Goal: Browse casually

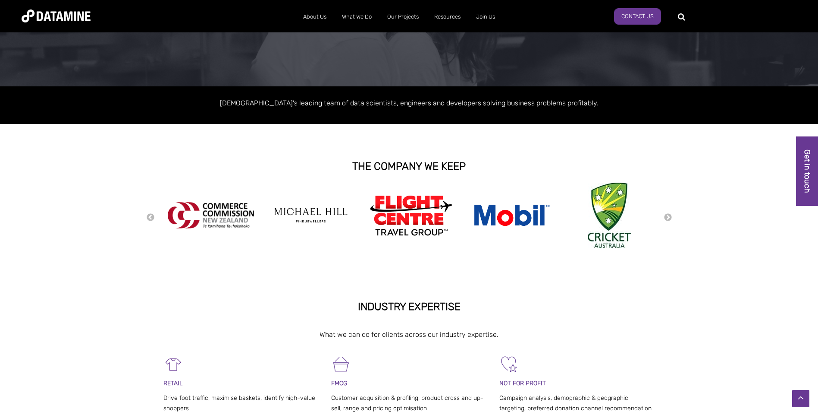
scroll to position [86, 0]
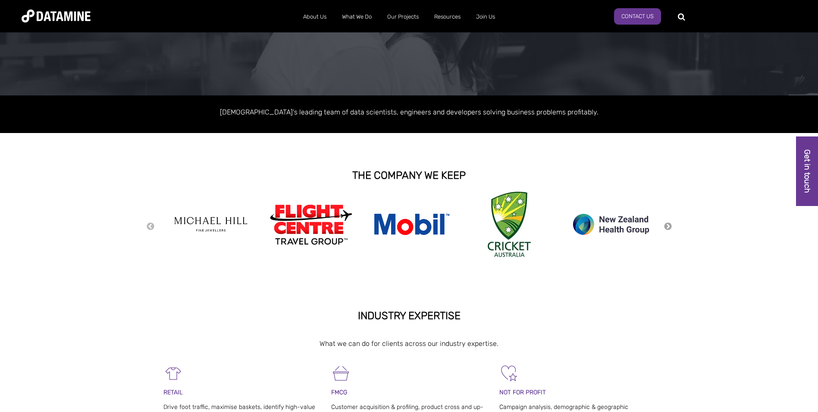
click at [666, 222] on button "Next" at bounding box center [668, 226] width 9 height 9
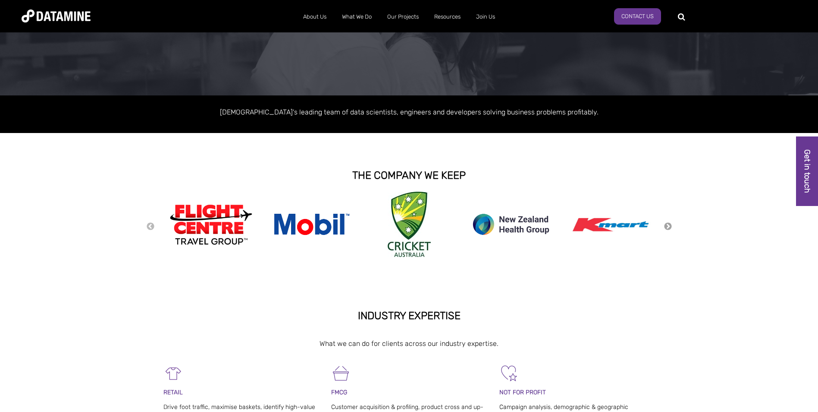
click at [667, 222] on button "Next" at bounding box center [668, 226] width 9 height 9
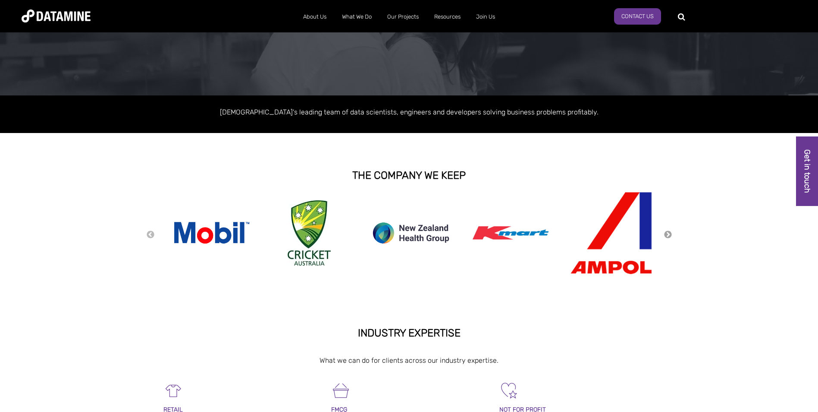
click at [665, 235] on button "Next" at bounding box center [668, 234] width 9 height 9
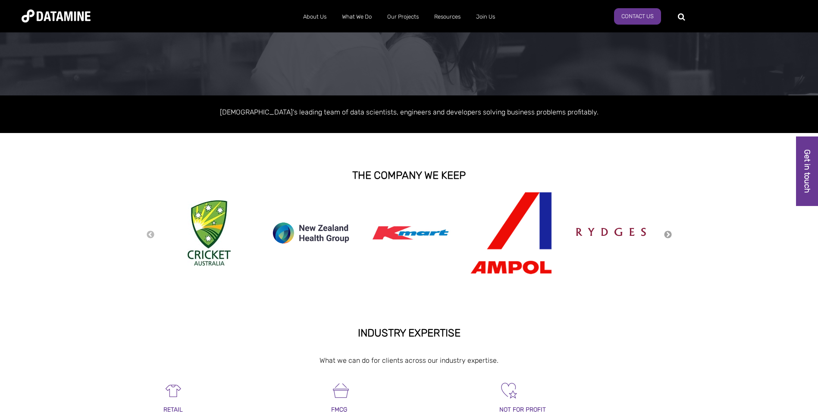
click at [665, 235] on button "Next" at bounding box center [668, 234] width 9 height 9
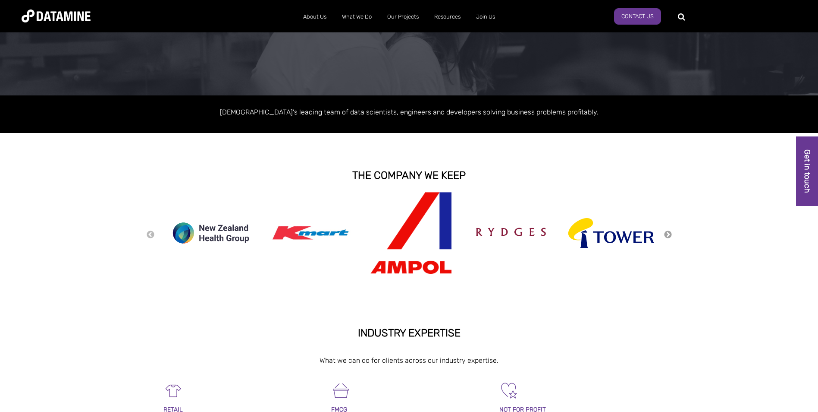
click at [665, 235] on button "Next" at bounding box center [668, 234] width 9 height 9
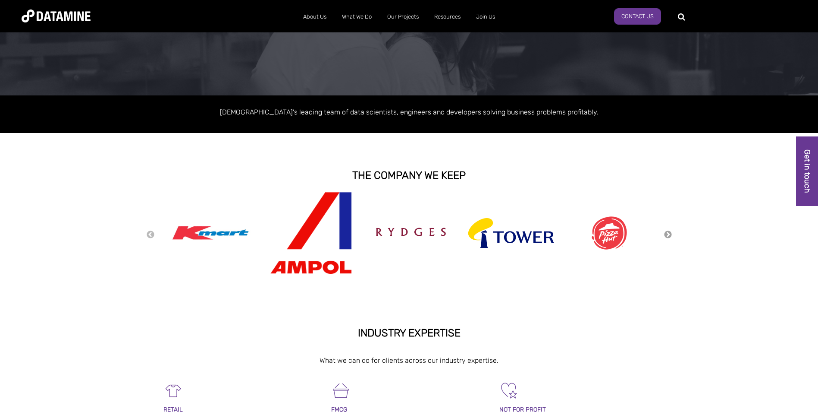
click at [665, 235] on button "Next" at bounding box center [668, 234] width 9 height 9
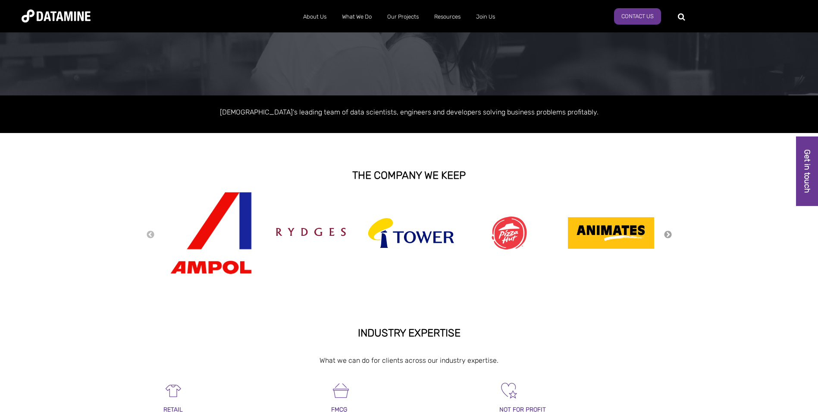
click at [665, 235] on button "Next" at bounding box center [668, 234] width 9 height 9
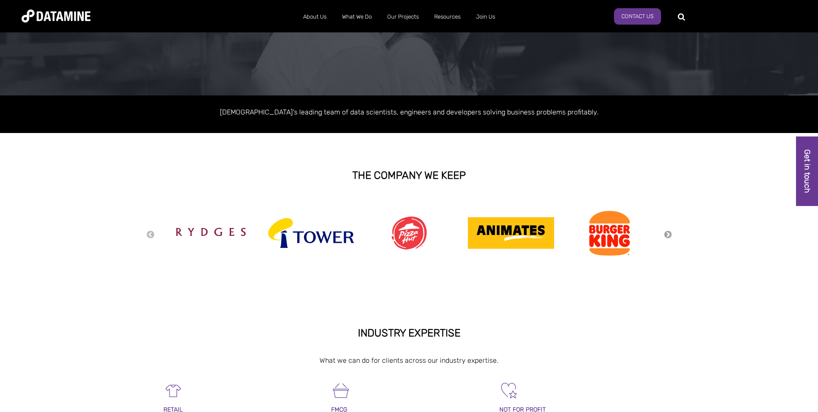
click at [665, 235] on button "Next" at bounding box center [668, 234] width 9 height 9
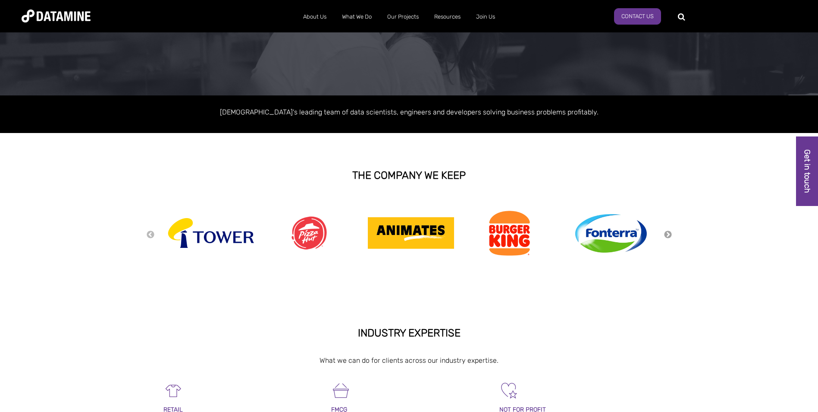
click at [665, 235] on button "Next" at bounding box center [668, 234] width 9 height 9
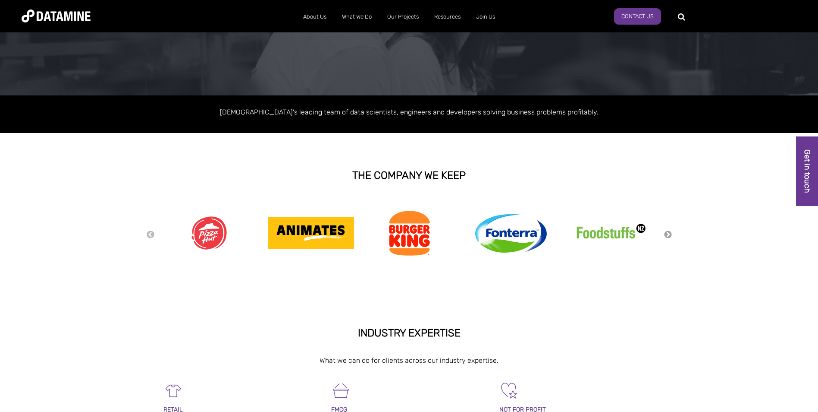
click at [665, 235] on button "Next" at bounding box center [668, 234] width 9 height 9
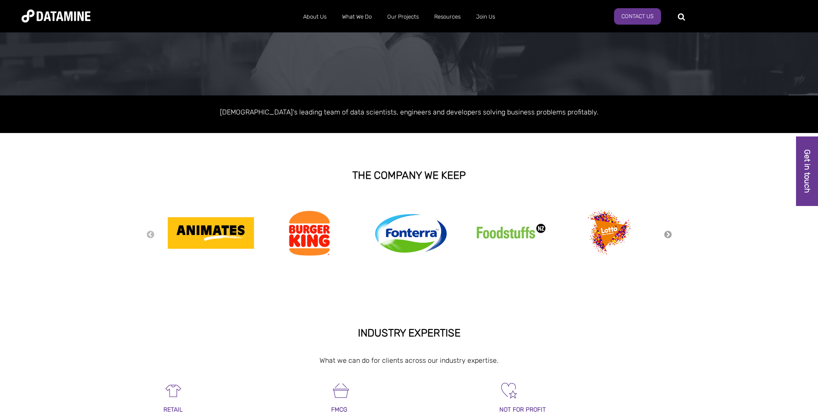
click at [668, 234] on button "Next" at bounding box center [668, 234] width 9 height 9
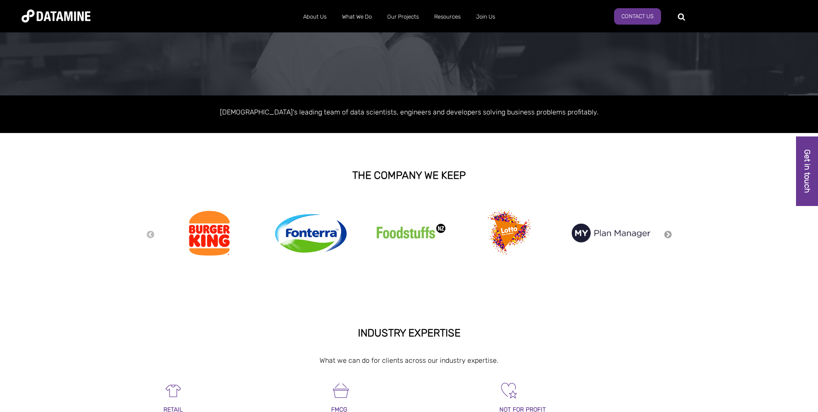
click at [668, 234] on button "Next" at bounding box center [668, 234] width 9 height 9
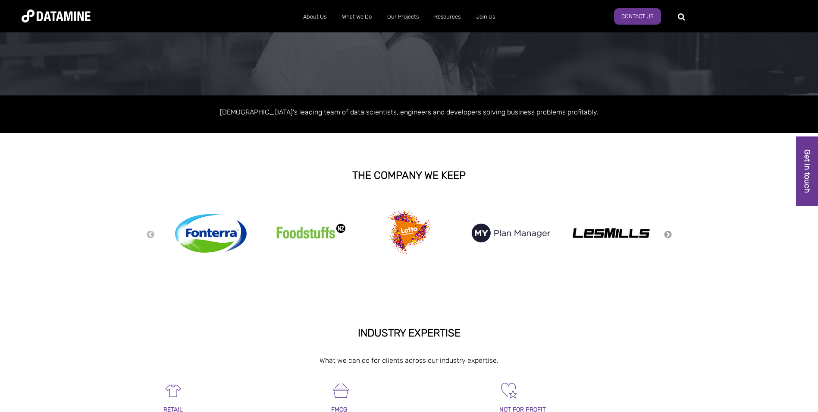
click at [668, 234] on button "Next" at bounding box center [668, 234] width 9 height 9
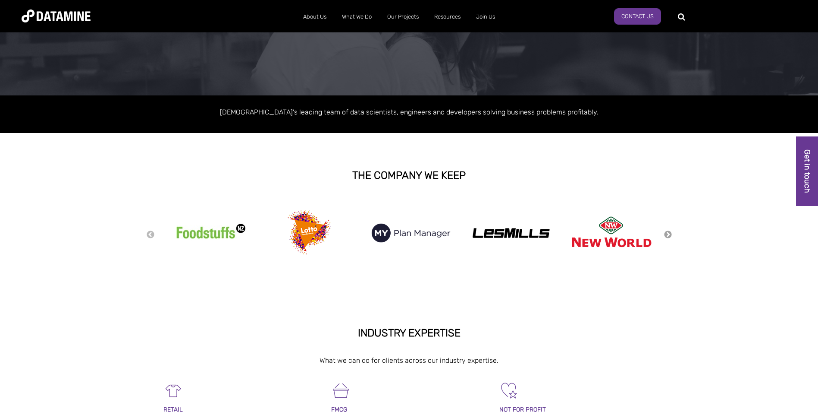
click at [668, 234] on button "Next" at bounding box center [668, 234] width 9 height 9
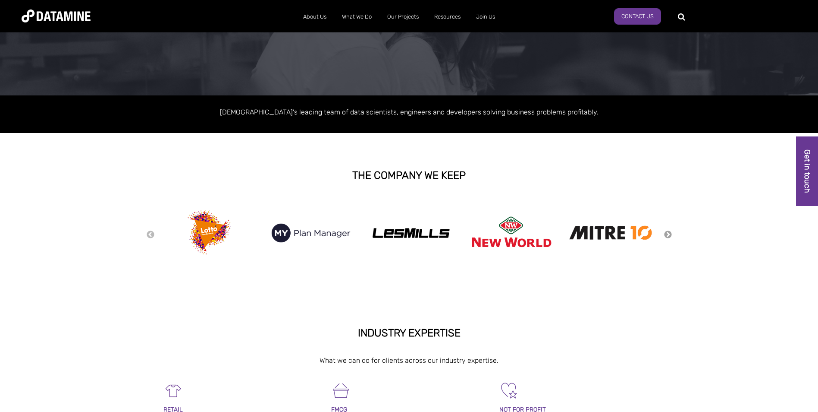
click at [668, 234] on button "Next" at bounding box center [668, 234] width 9 height 9
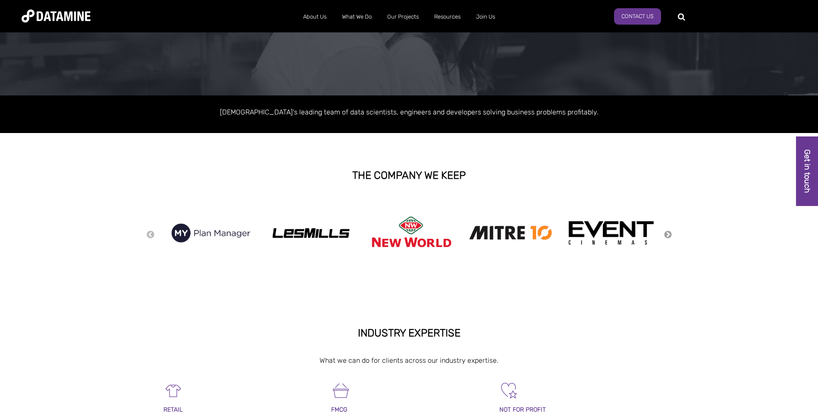
click at [668, 234] on button "Next" at bounding box center [668, 234] width 9 height 9
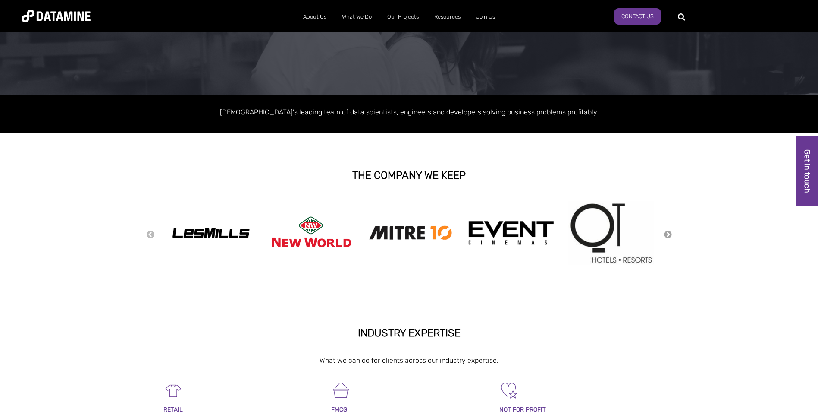
scroll to position [0, 0]
